Goal: Information Seeking & Learning: Learn about a topic

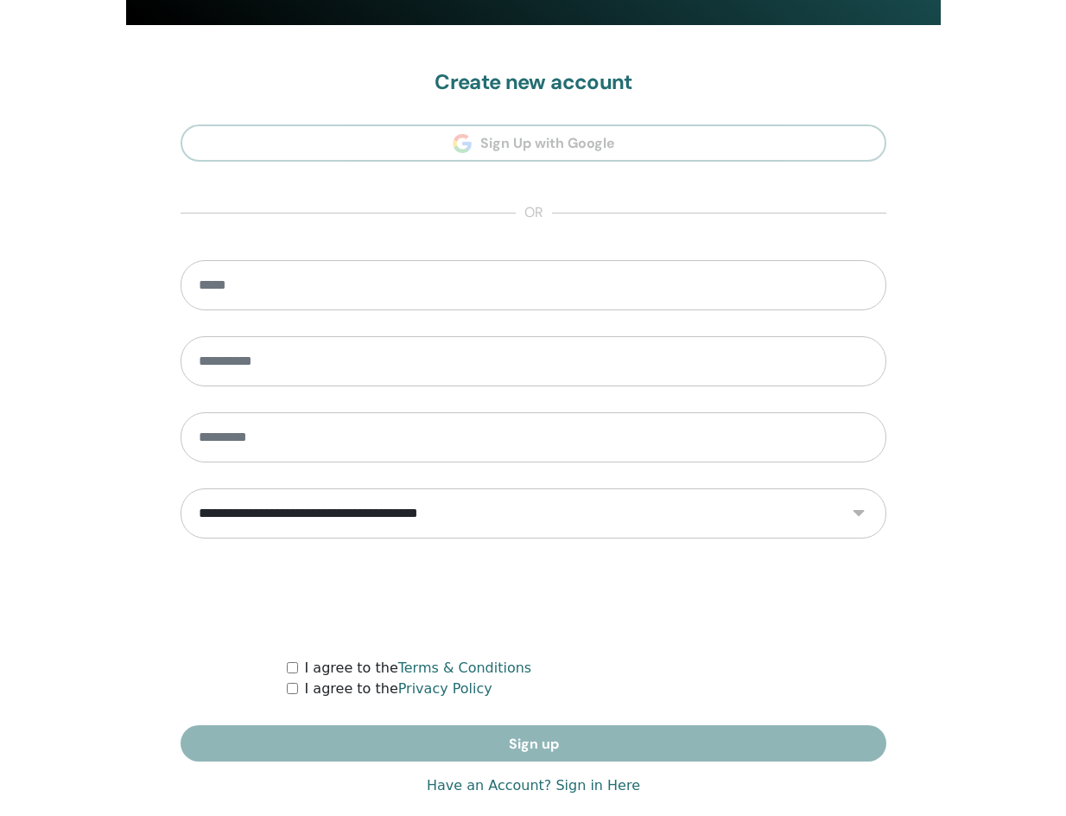
scroll to position [14, 0]
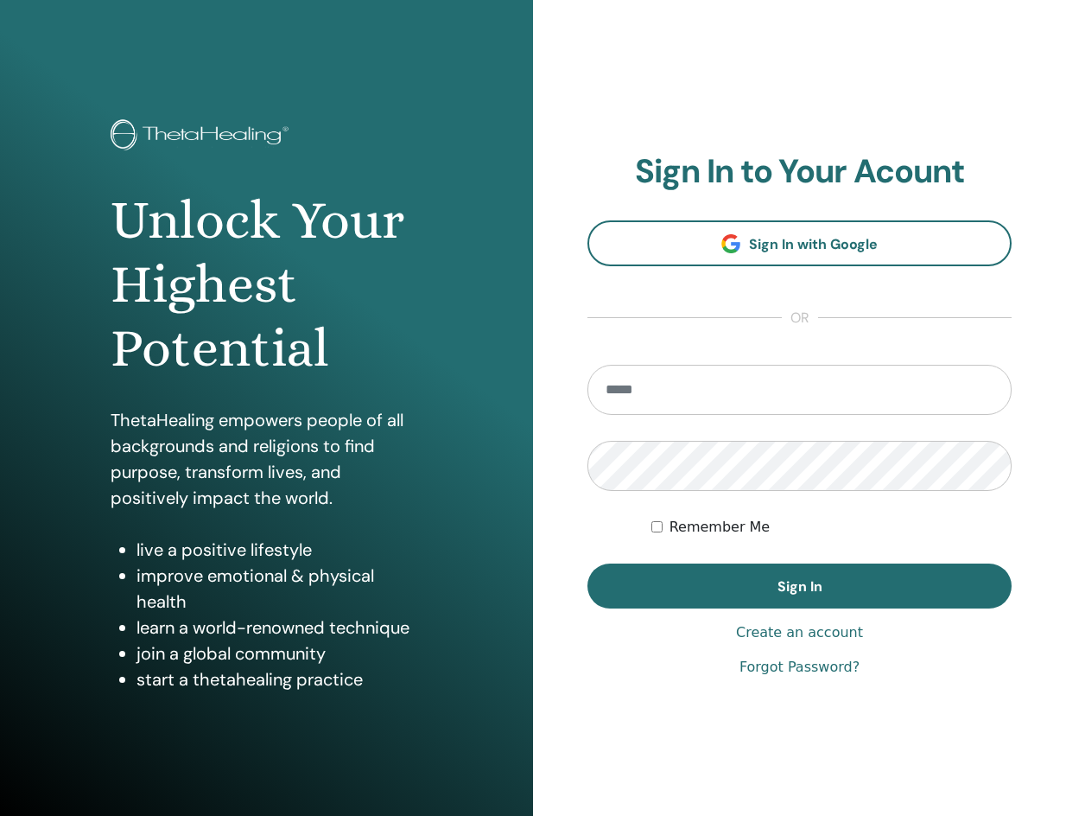
click at [714, 378] on input "email" at bounding box center [799, 390] width 424 height 50
type input "**********"
click at [681, 531] on label "Remember Me" at bounding box center [720, 527] width 101 height 21
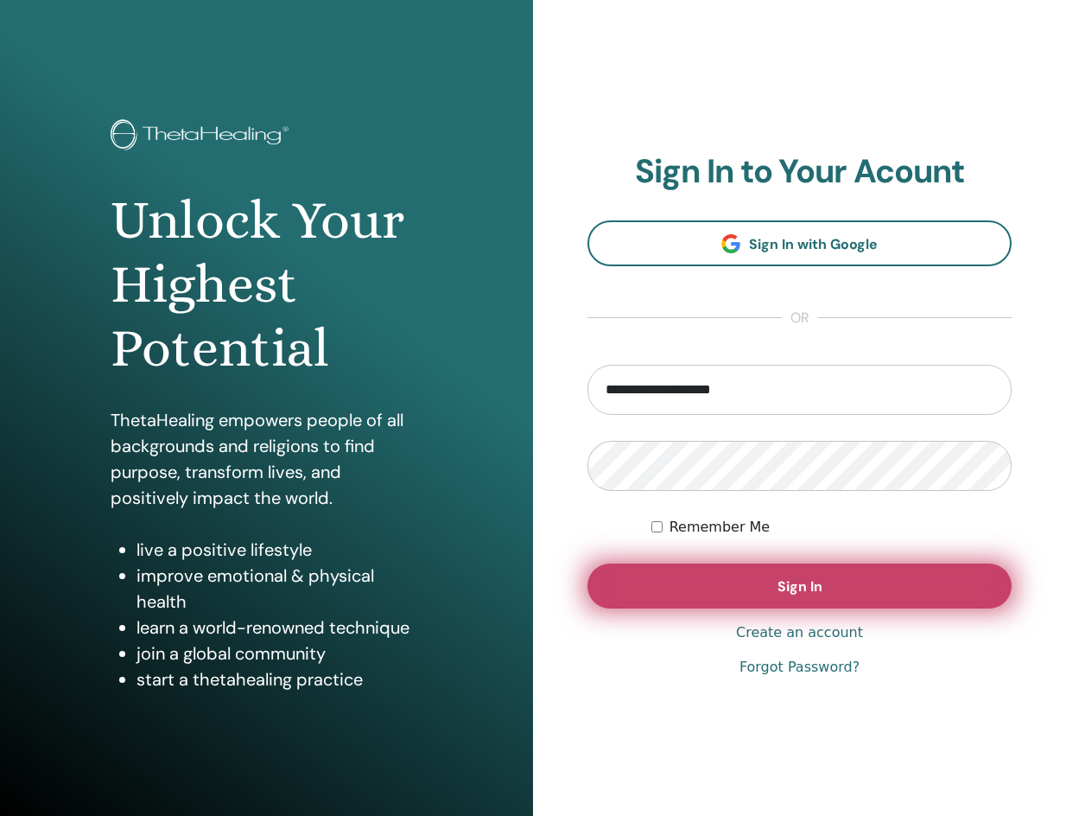
click at [675, 574] on button "Sign In" at bounding box center [799, 585] width 424 height 45
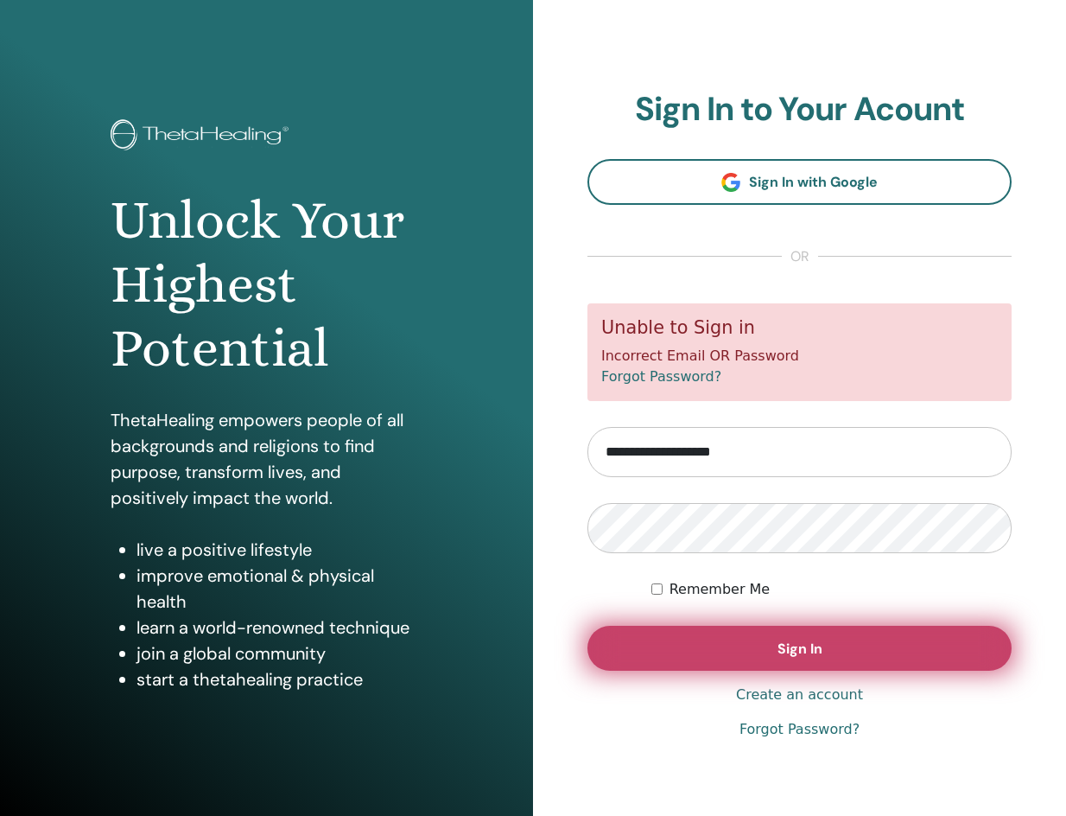
click at [742, 634] on button "Sign In" at bounding box center [799, 648] width 424 height 45
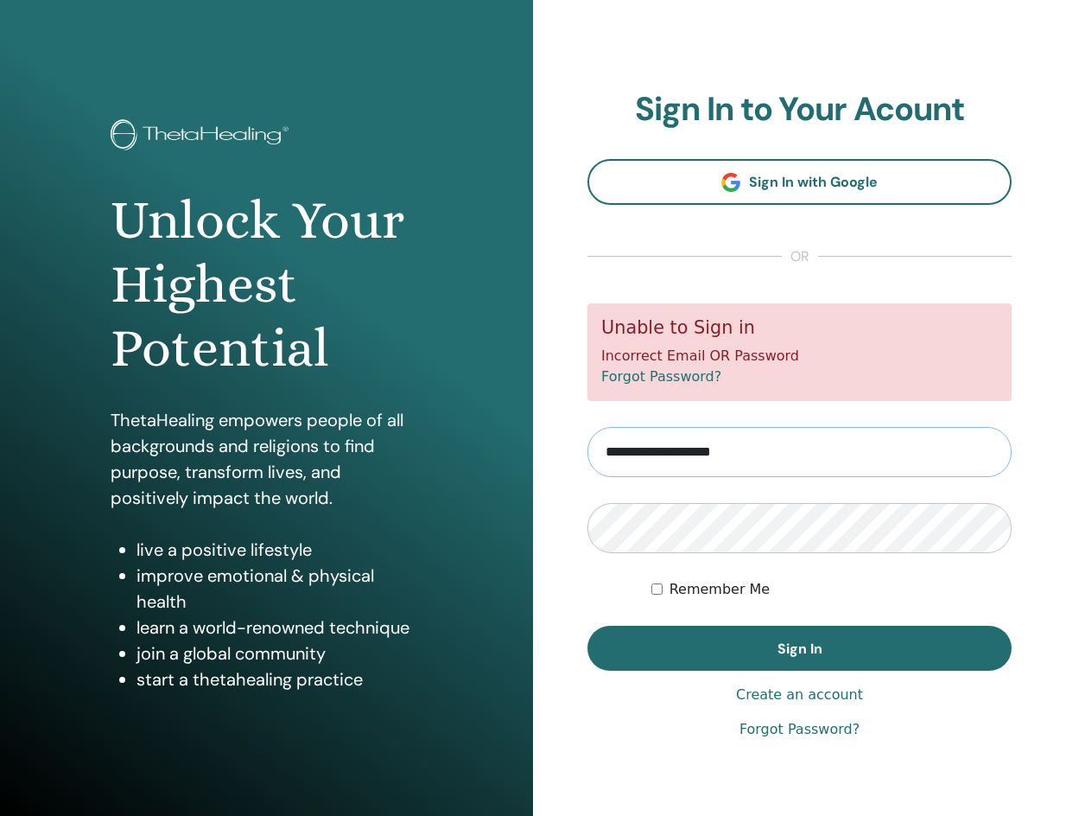
drag, startPoint x: 573, startPoint y: 485, endPoint x: 321, endPoint y: 500, distance: 252.8
click at [321, 500] on div "Unlock Your Highest Potential ThetaHealing empowers people of all backgrounds a…" at bounding box center [533, 414] width 1066 height 829
type input "**********"
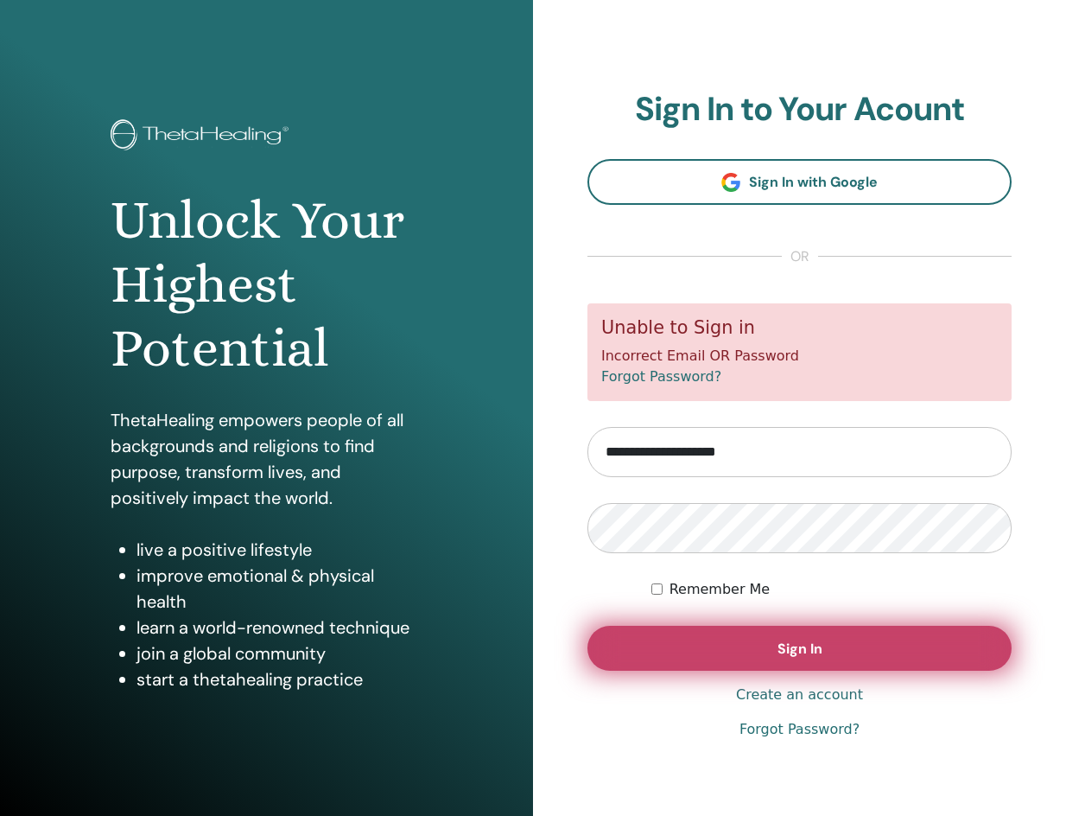
click at [820, 647] on span "Sign In" at bounding box center [800, 648] width 45 height 18
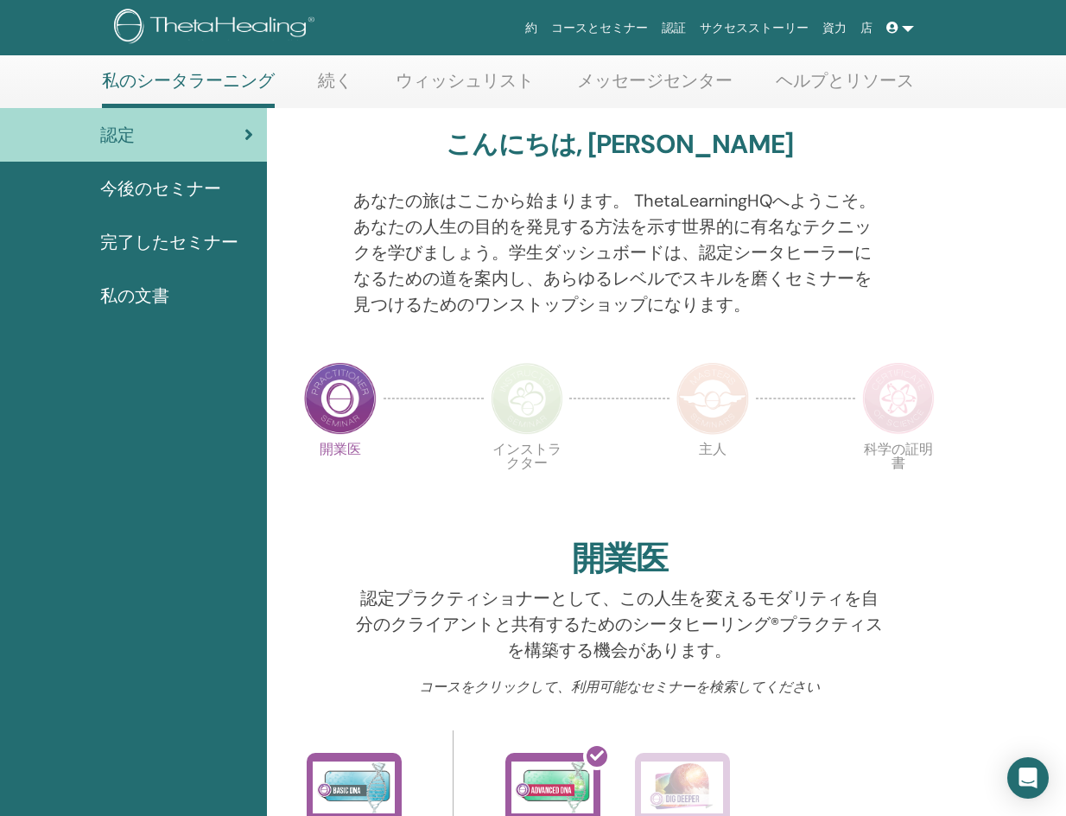
scroll to position [86, 0]
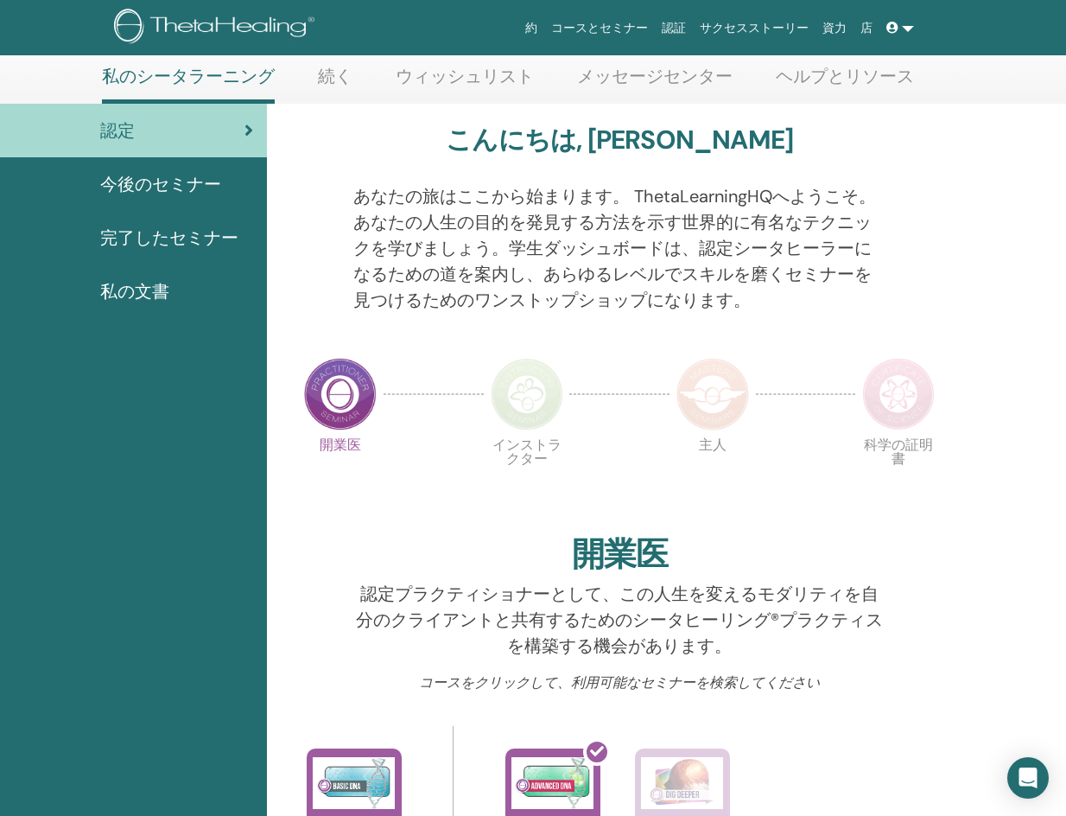
click at [165, 192] on span "今後のセミナー" at bounding box center [160, 184] width 121 height 26
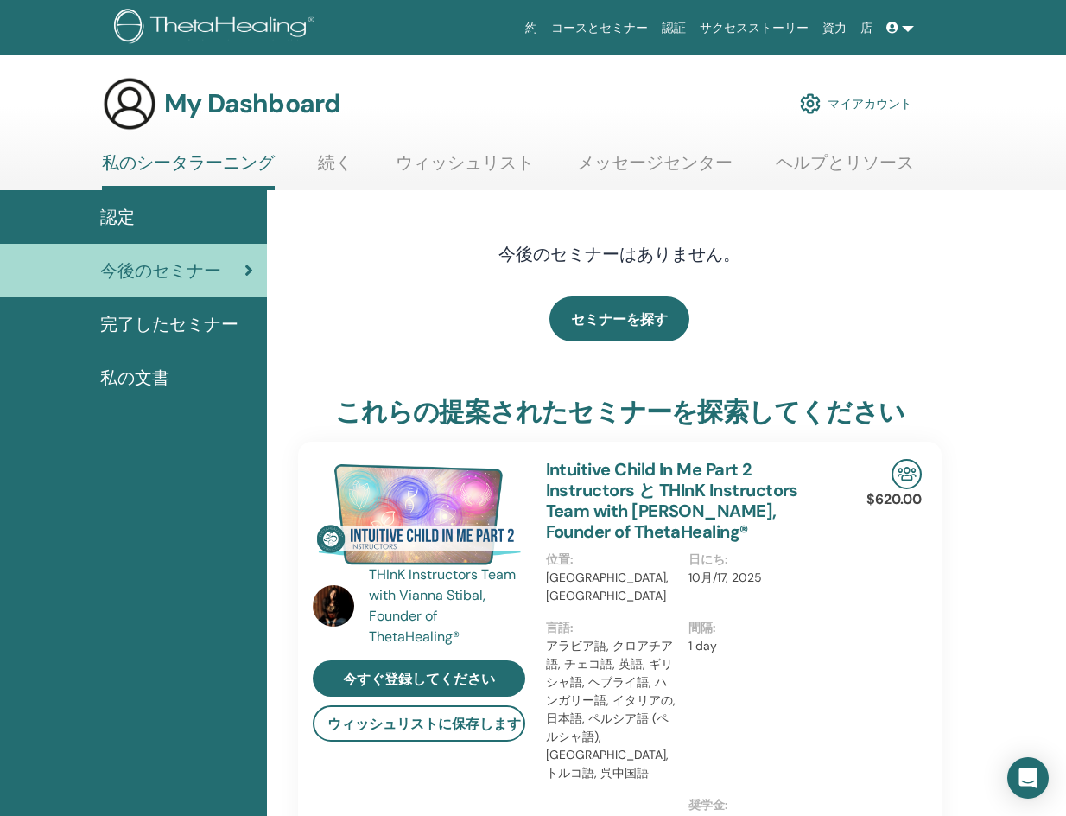
click at [151, 323] on span "完了したセミナー" at bounding box center [169, 324] width 138 height 26
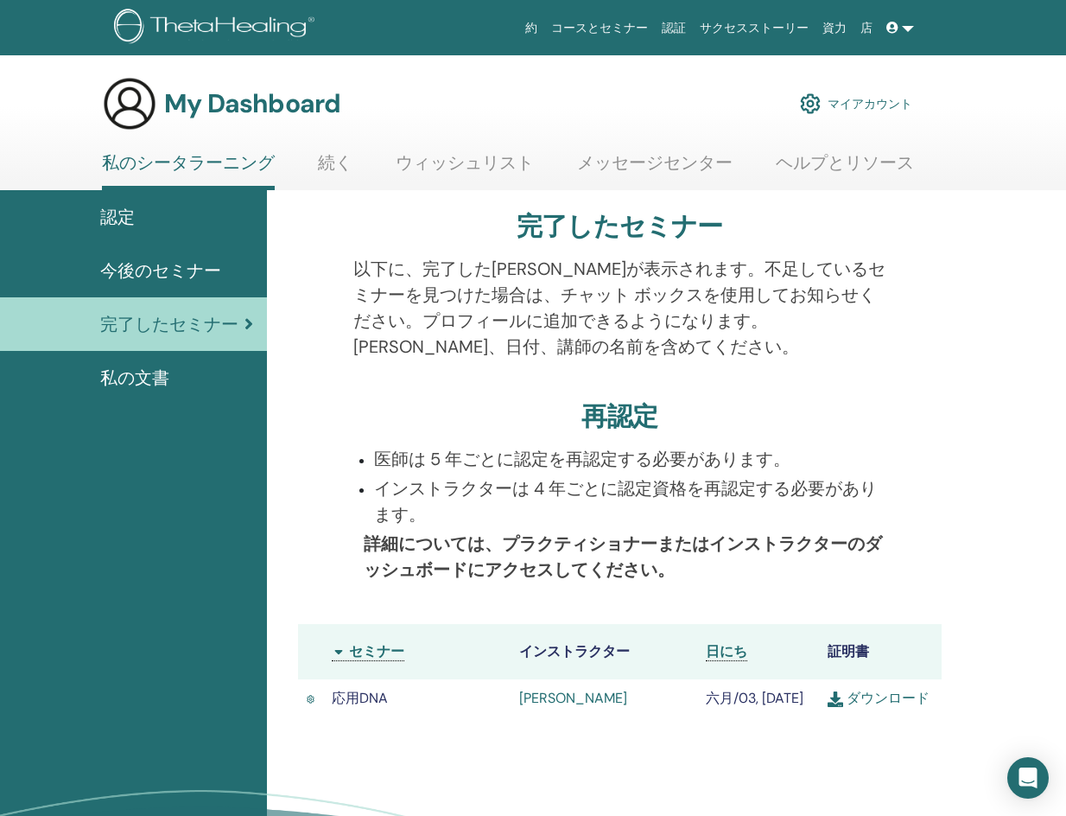
click at [158, 377] on span "私の文書" at bounding box center [134, 378] width 69 height 26
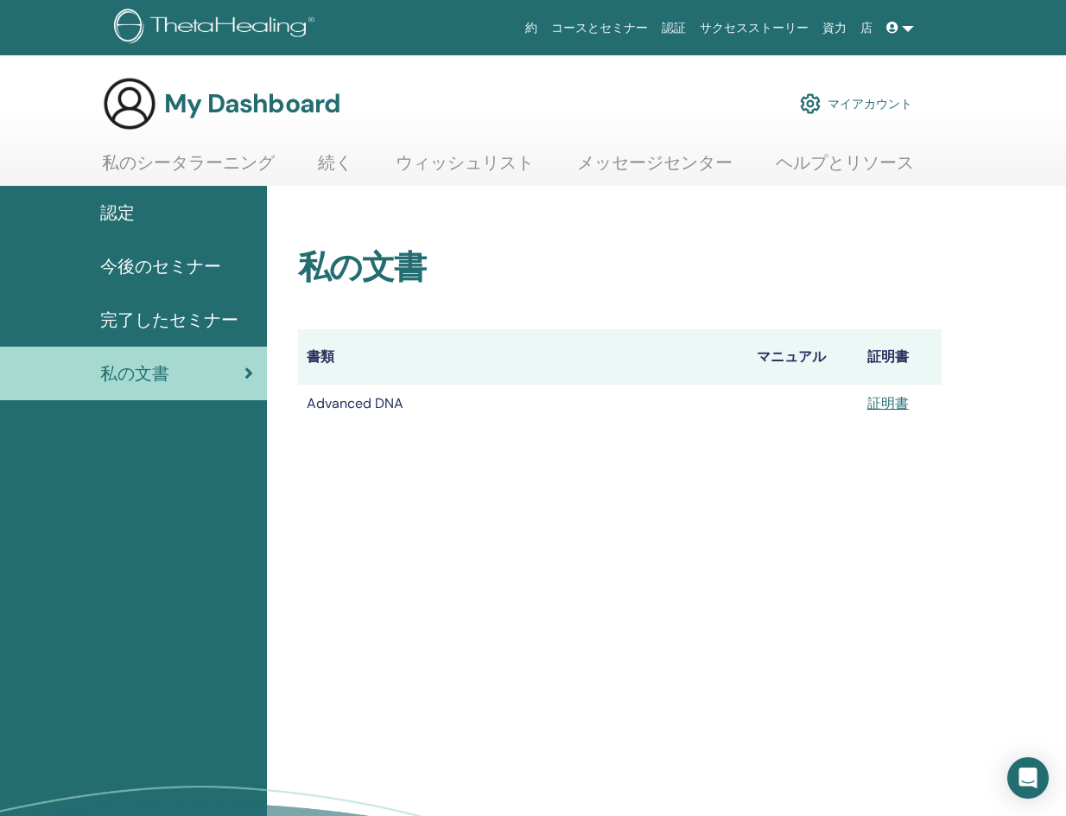
click at [191, 314] on span "完了したセミナー" at bounding box center [169, 320] width 138 height 26
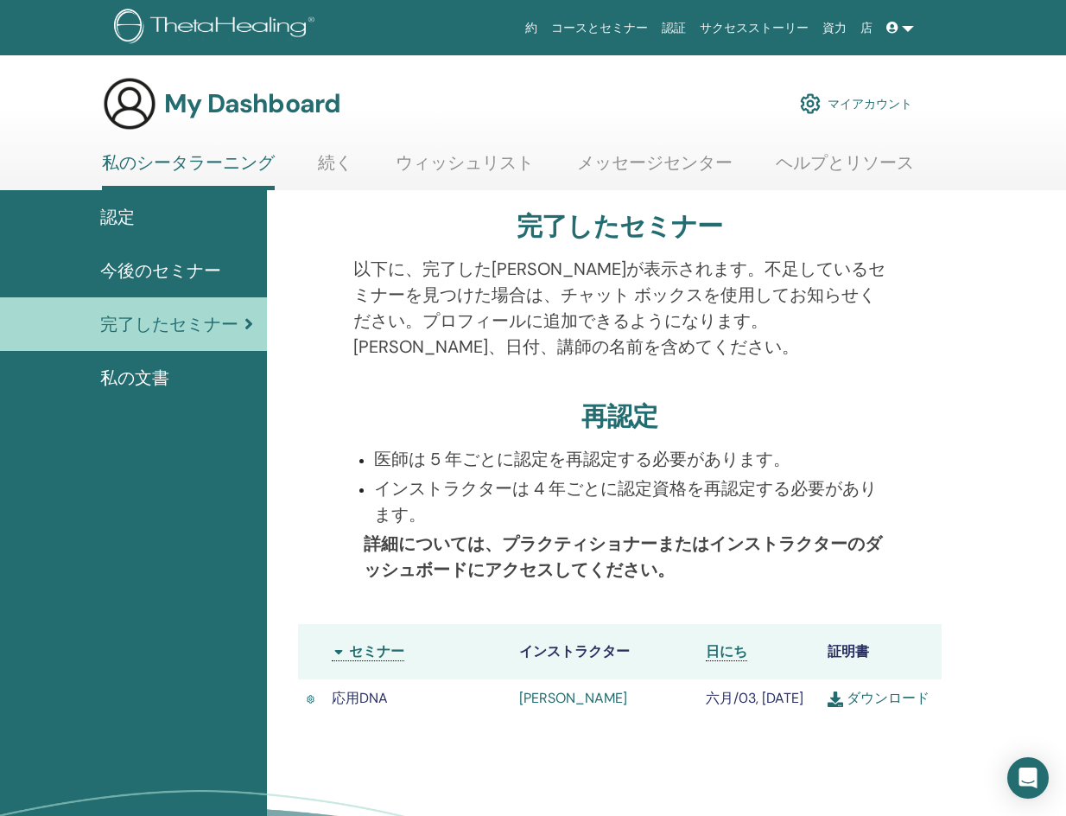
click at [169, 211] on div "認定" at bounding box center [133, 217] width 239 height 26
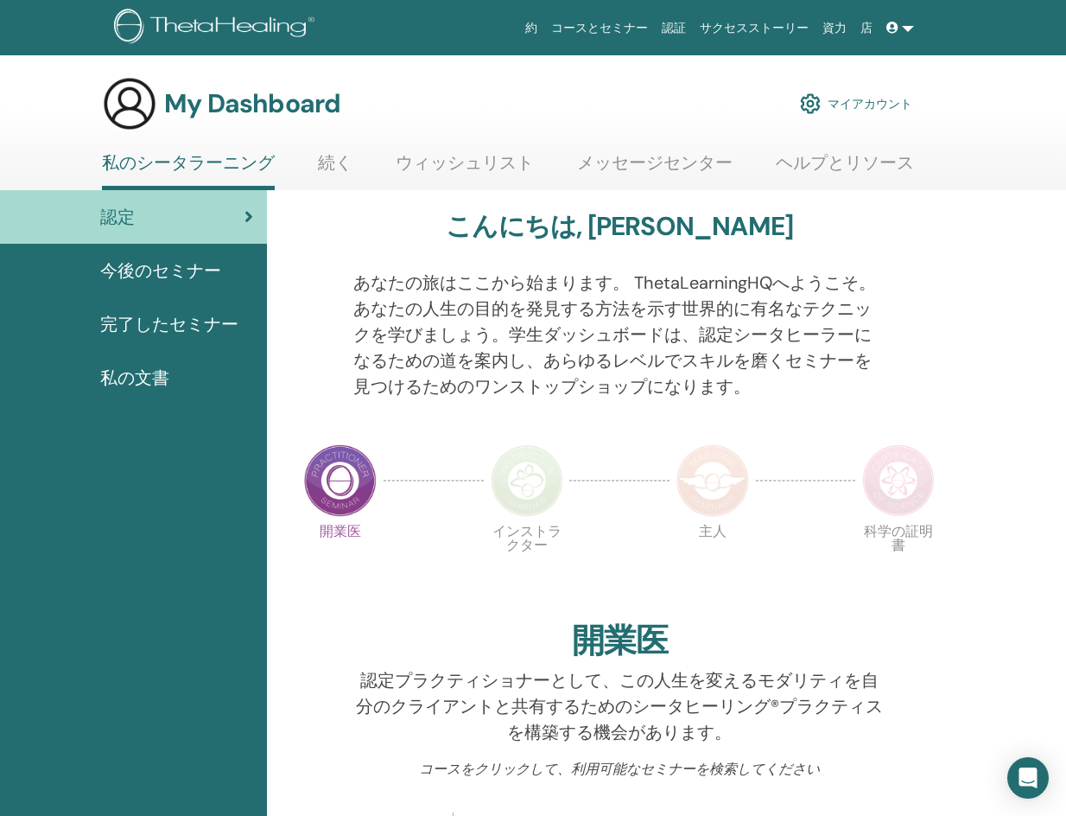
click at [528, 465] on img at bounding box center [527, 480] width 73 height 73
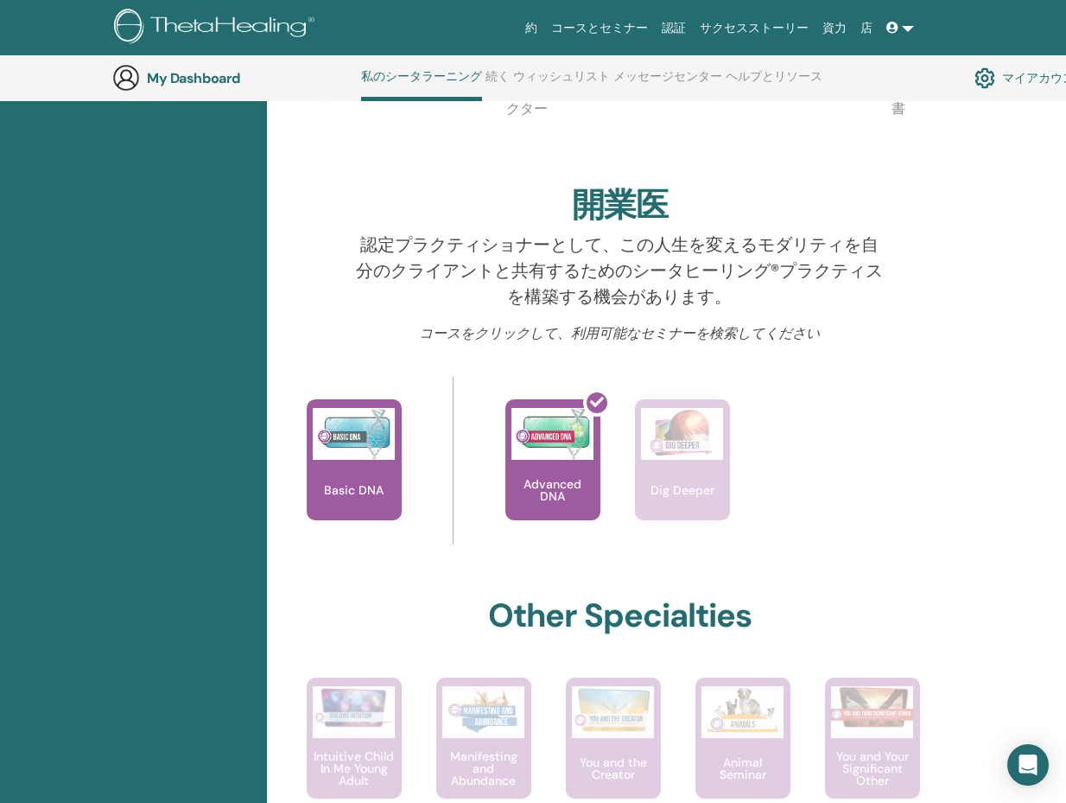
scroll to position [564, 0]
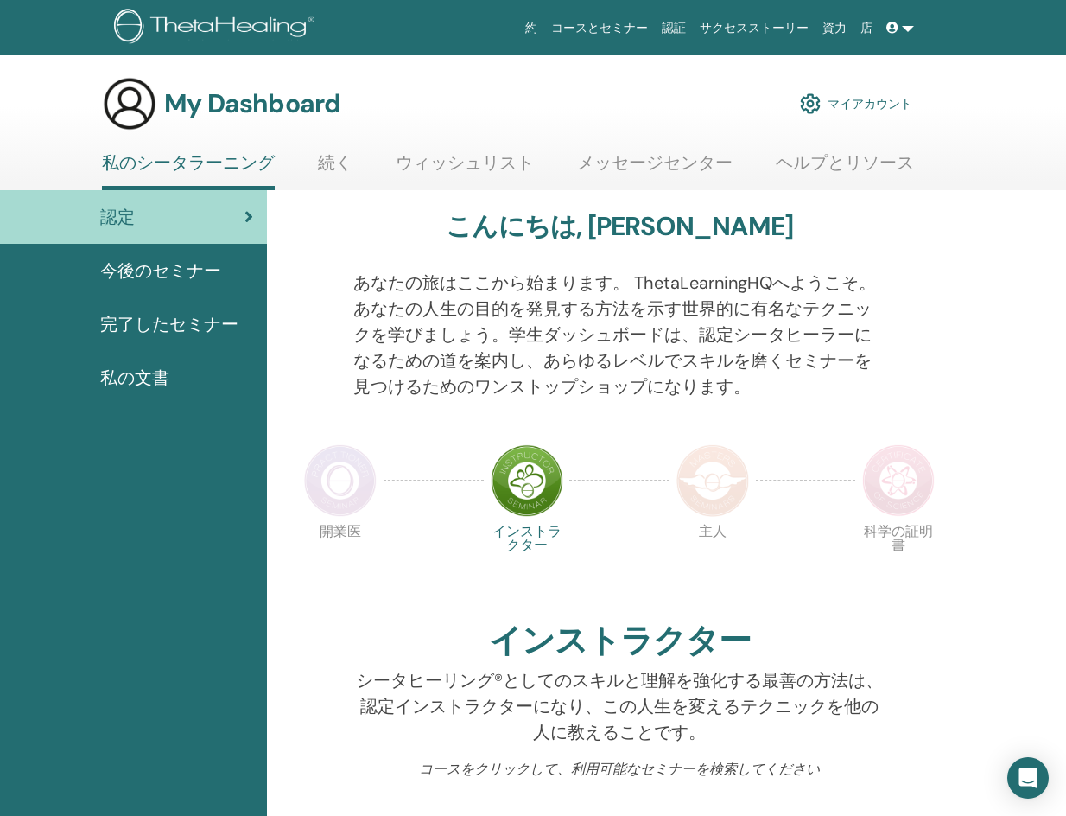
click at [893, 27] on icon at bounding box center [892, 28] width 12 height 12
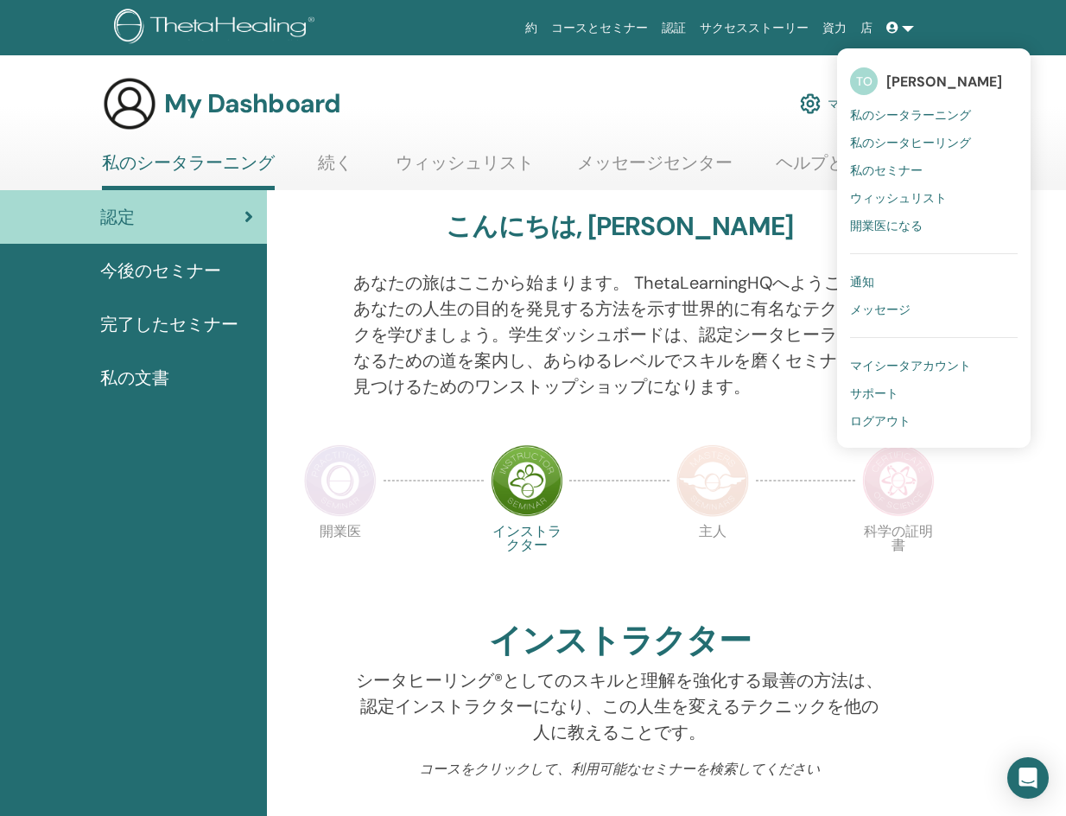
click at [619, 289] on p "あなたの旅はここから始まります。 ThetaLearningHQへようこそ。あなたの人生の目的を発見する方法を示す世界的に有名なテクニックを学びましょう。学生…" at bounding box center [619, 335] width 532 height 130
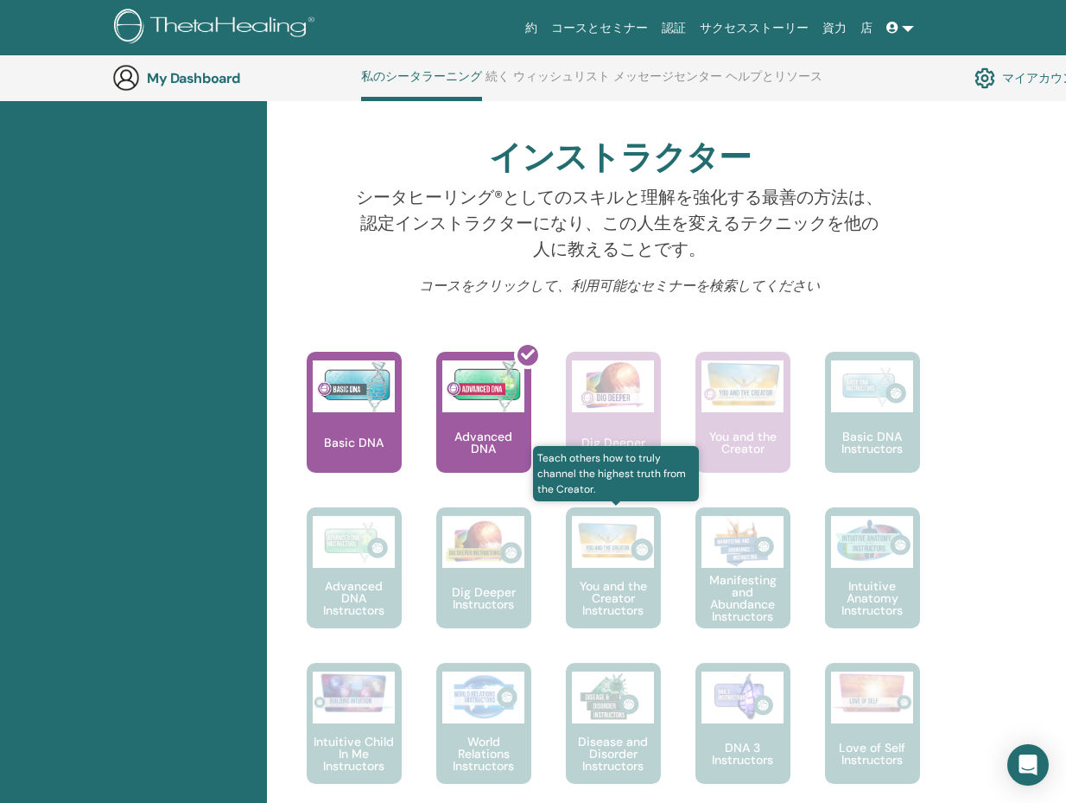
scroll to position [478, 0]
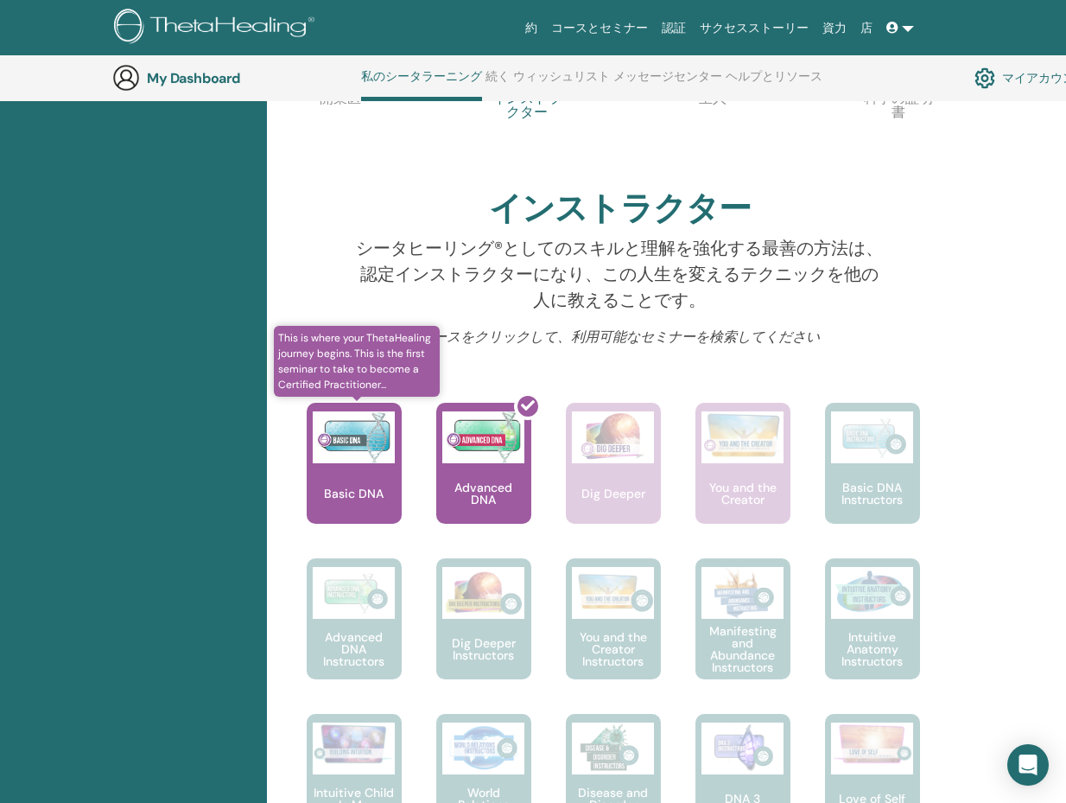
click at [375, 456] on img at bounding box center [354, 437] width 82 height 52
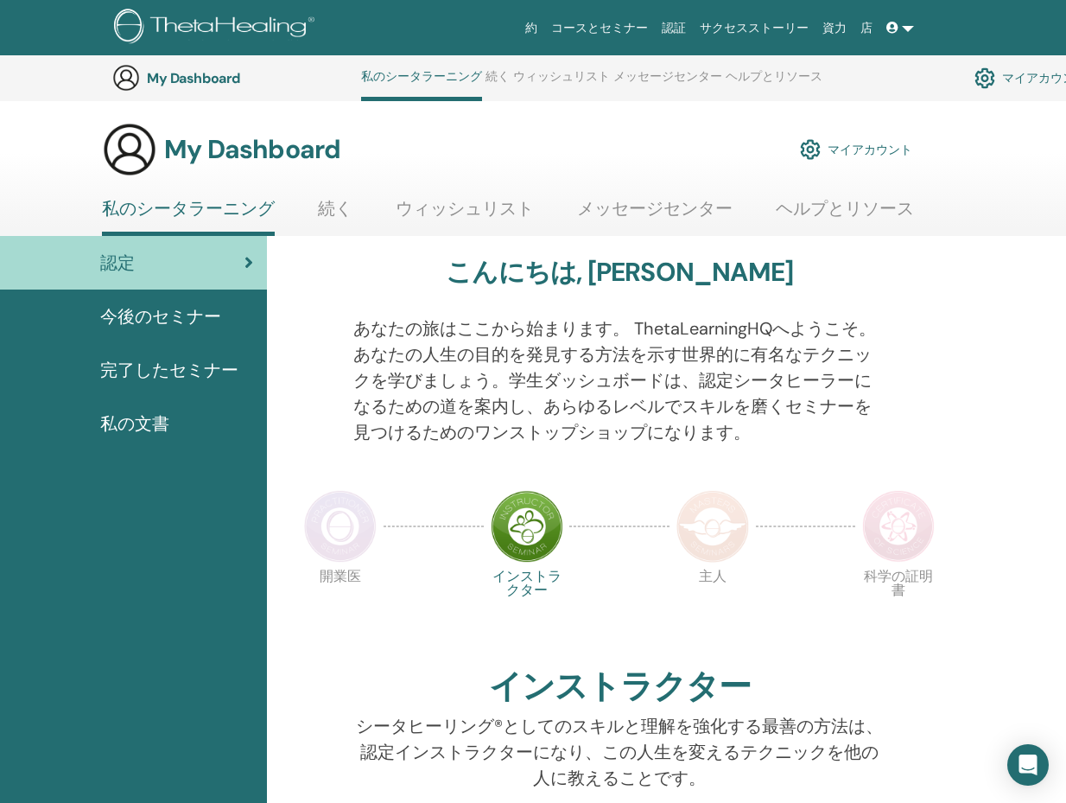
scroll to position [478, 0]
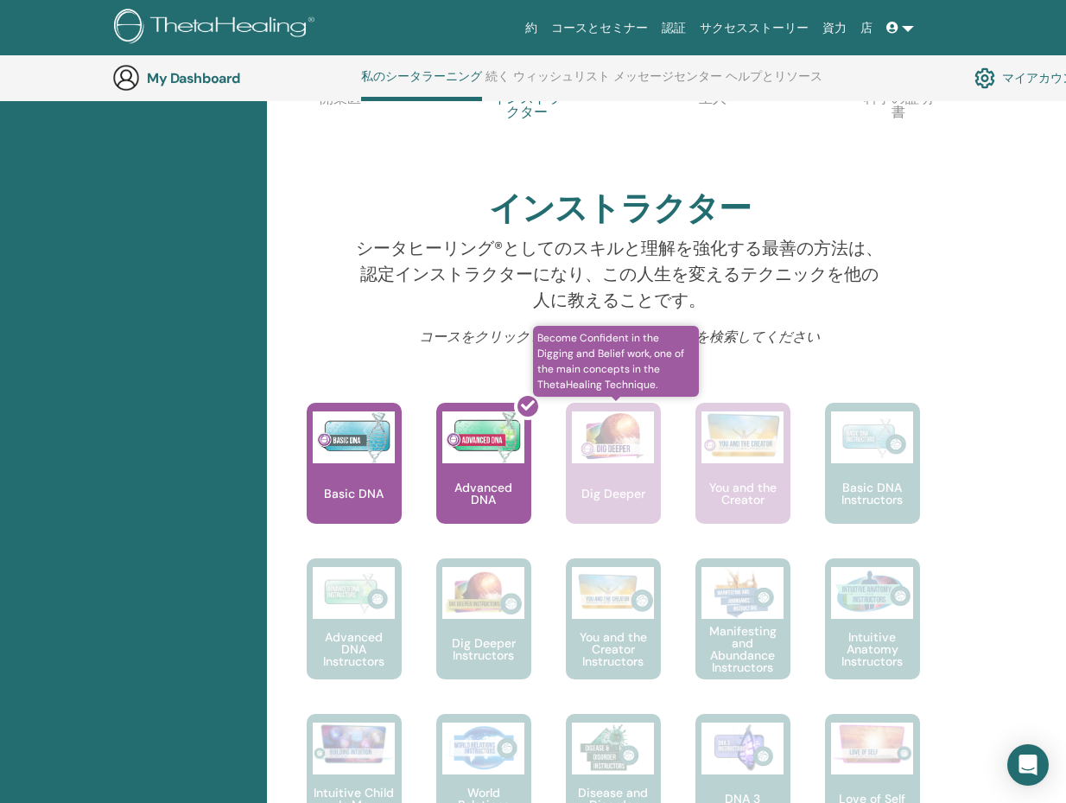
click at [601, 487] on p "Dig Deeper" at bounding box center [614, 493] width 78 height 12
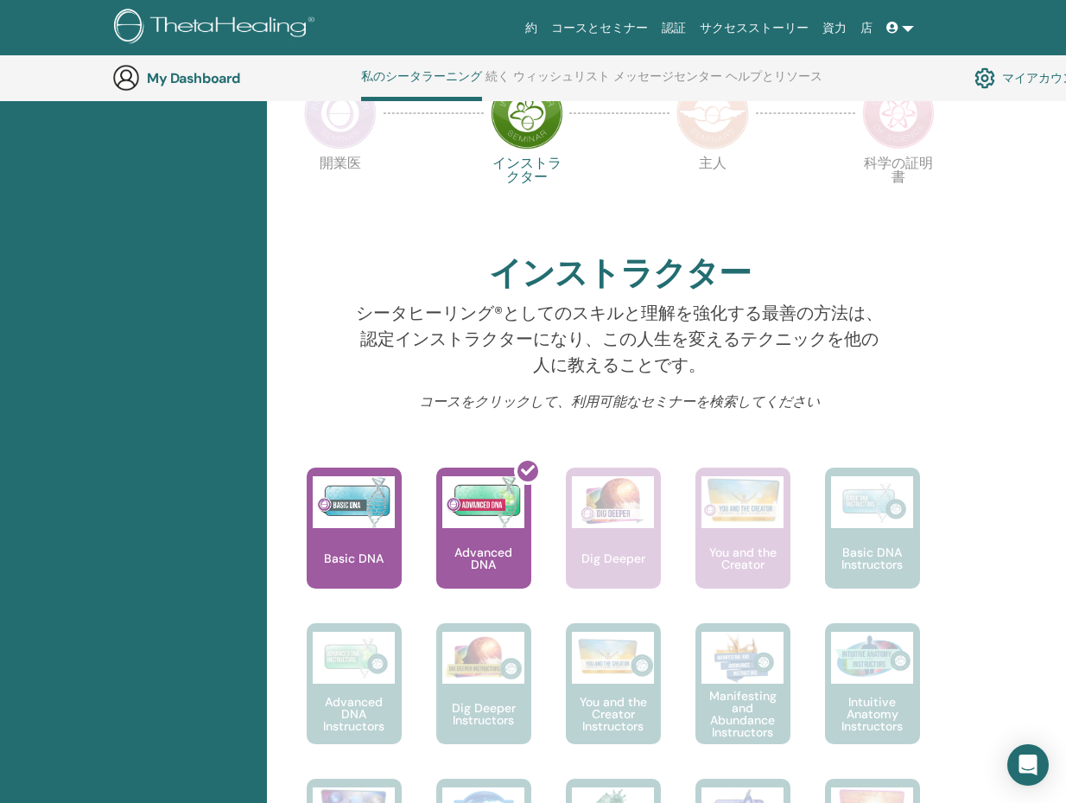
scroll to position [243, 0]
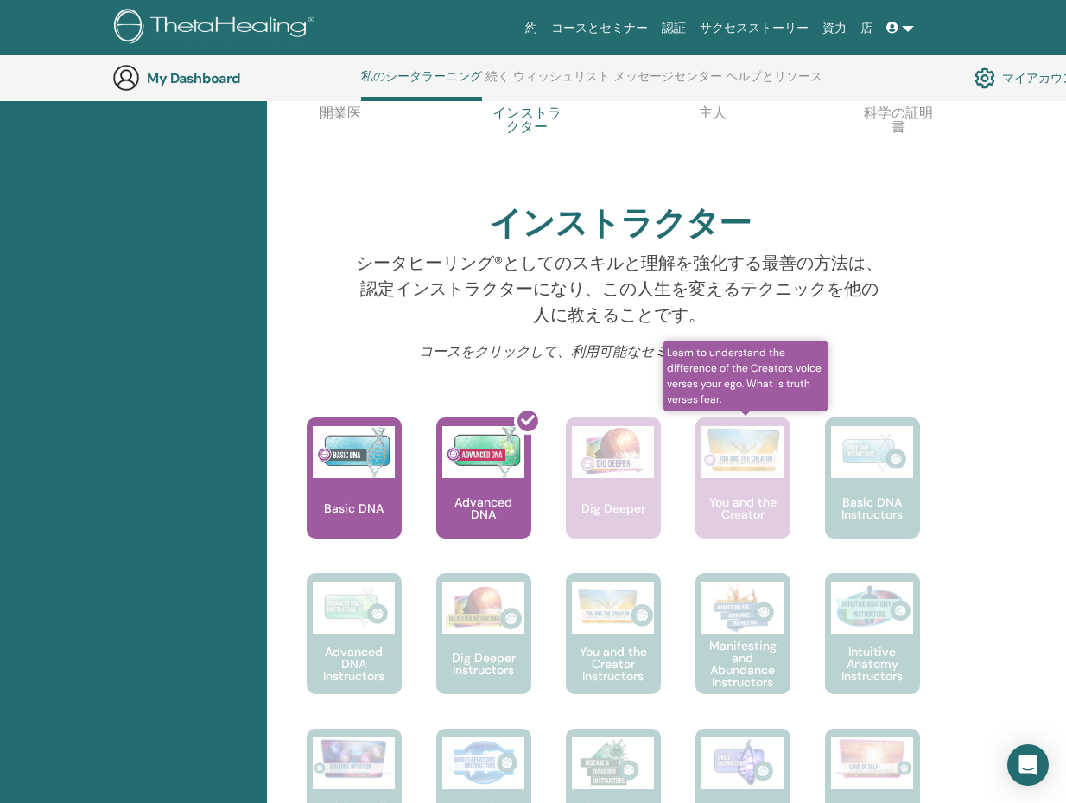
scroll to position [489, 0]
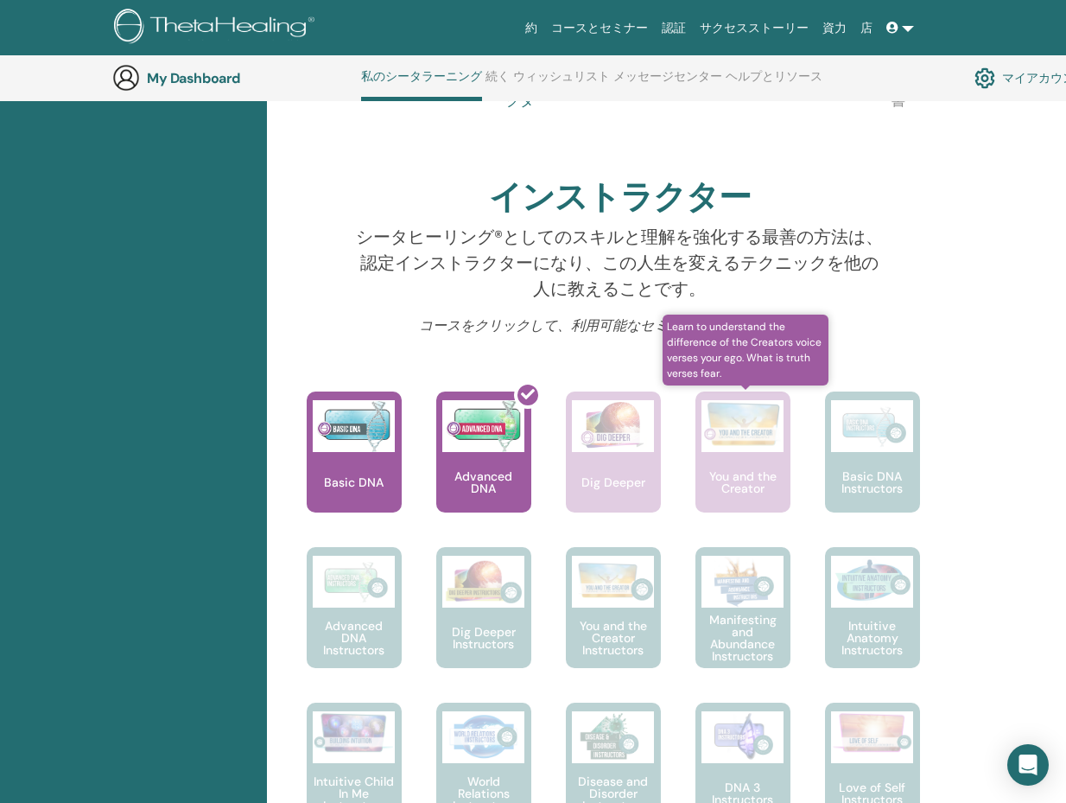
click at [731, 492] on p "You and the Creator" at bounding box center [742, 482] width 95 height 24
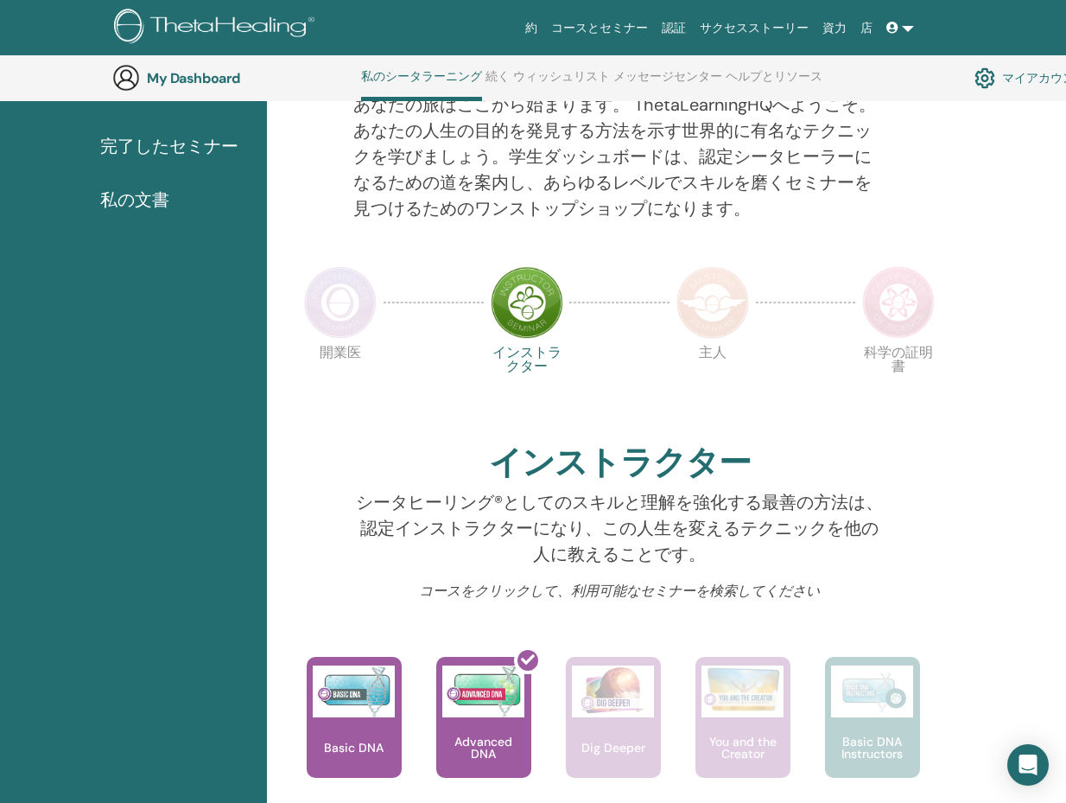
scroll to position [575, 0]
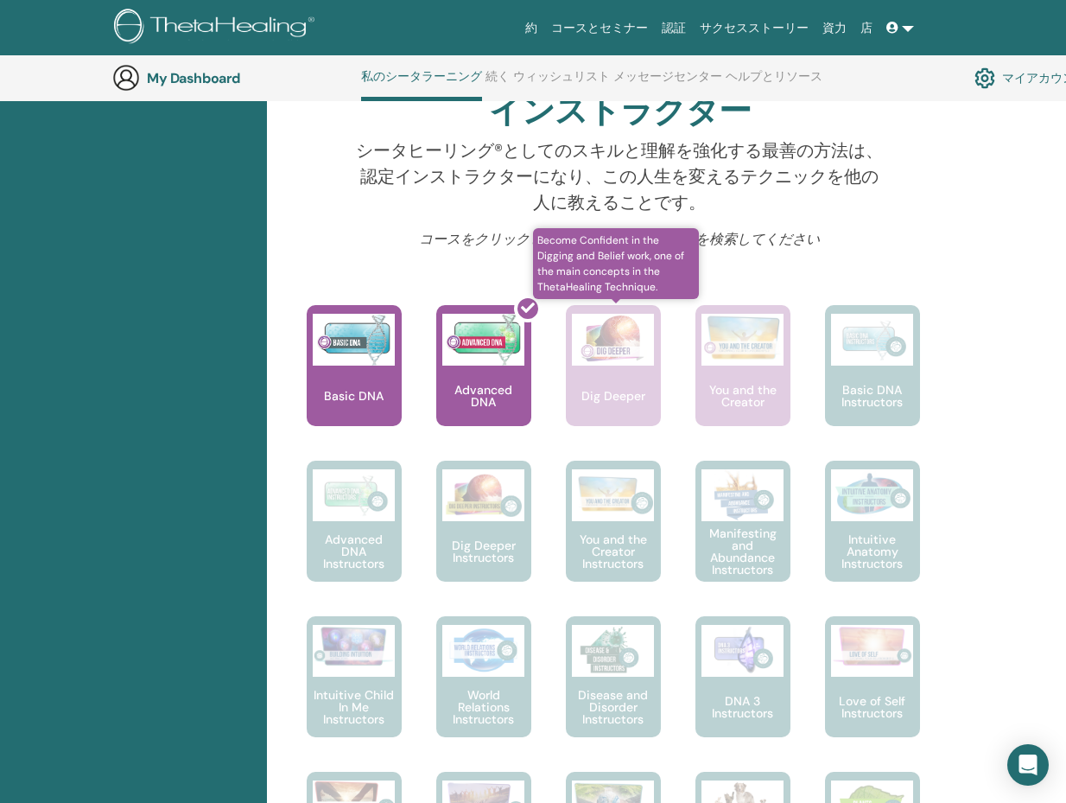
click at [575, 359] on img at bounding box center [613, 340] width 82 height 52
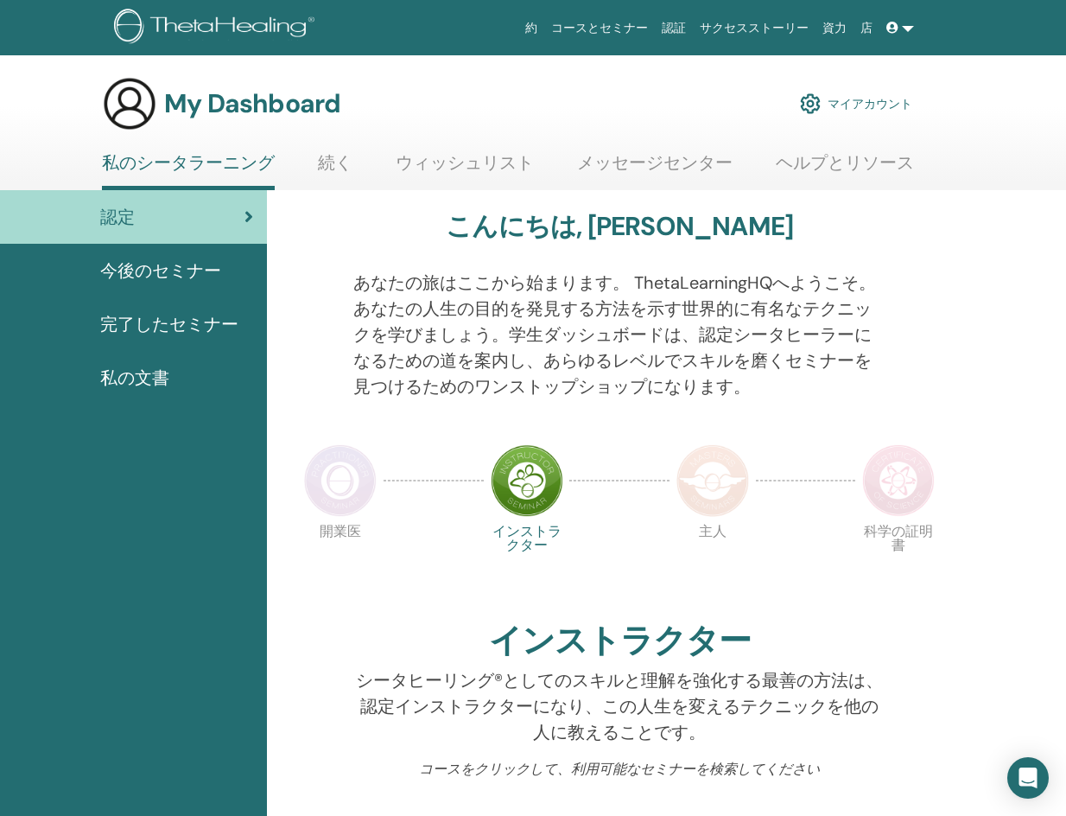
click at [341, 484] on img at bounding box center [340, 480] width 73 height 73
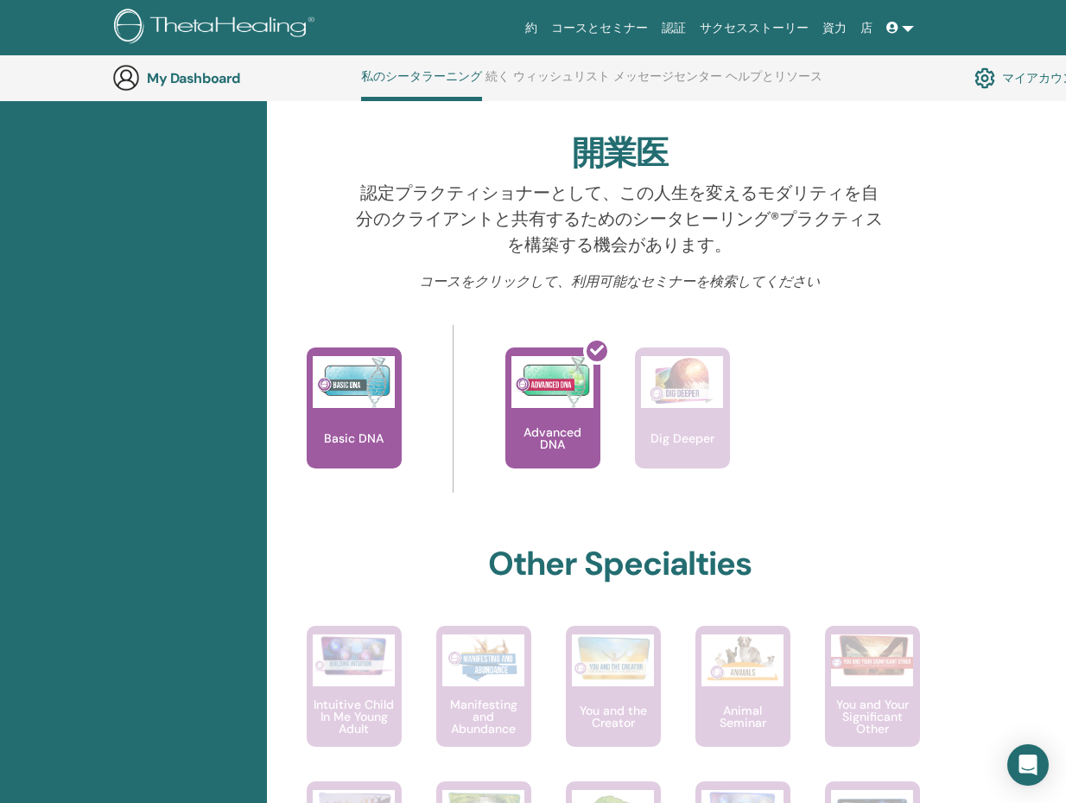
scroll to position [564, 0]
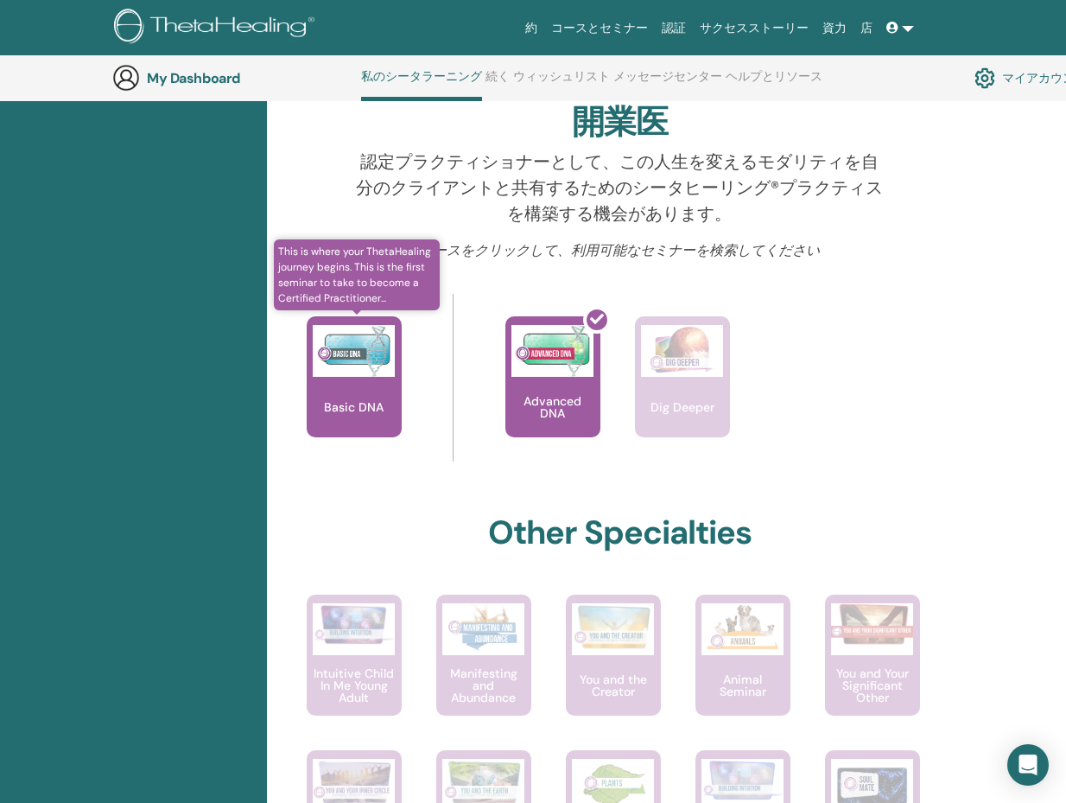
click at [366, 387] on div "Basic DNA" at bounding box center [354, 376] width 95 height 121
